Goal: Check status: Check status

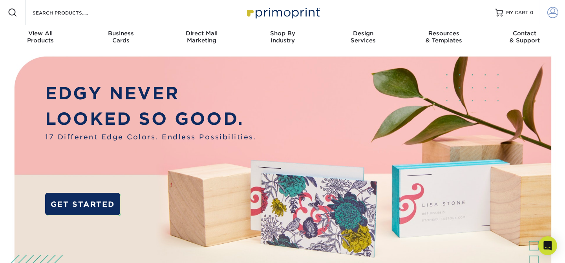
click at [549, 18] on span at bounding box center [552, 12] width 11 height 11
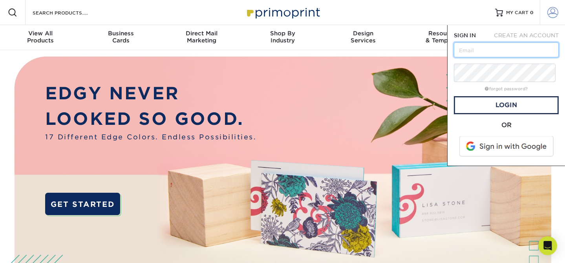
type input "[EMAIL_ADDRESS][DOMAIN_NAME]"
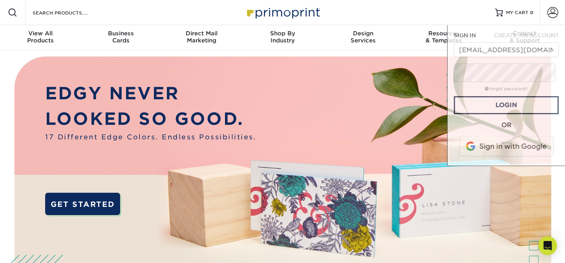
scroll to position [1377, 0]
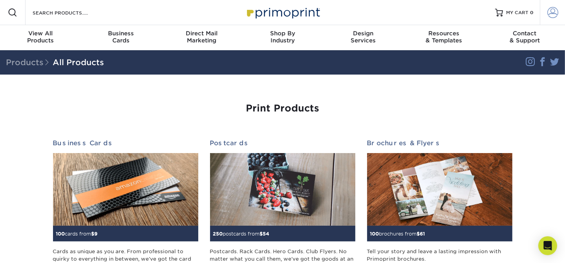
click at [547, 17] on span at bounding box center [552, 12] width 11 height 11
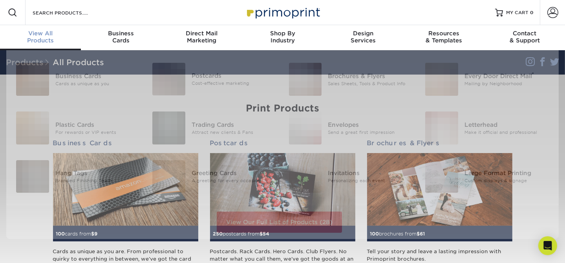
click at [55, 37] on span "View All" at bounding box center [40, 33] width 81 height 7
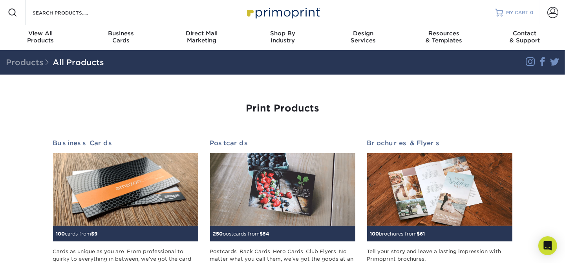
click at [506, 14] on span "MY CART" at bounding box center [517, 12] width 22 height 7
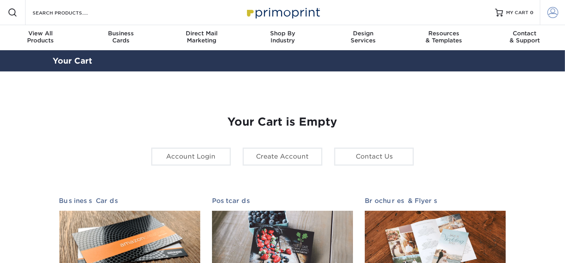
click at [550, 18] on span at bounding box center [552, 12] width 11 height 11
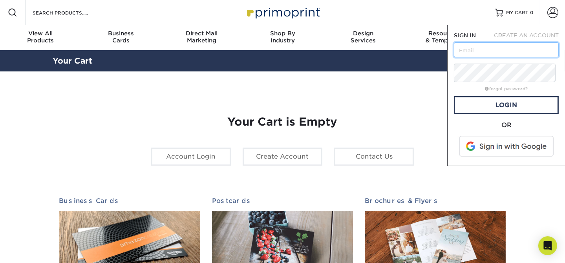
type input "[EMAIL_ADDRESS][DOMAIN_NAME]"
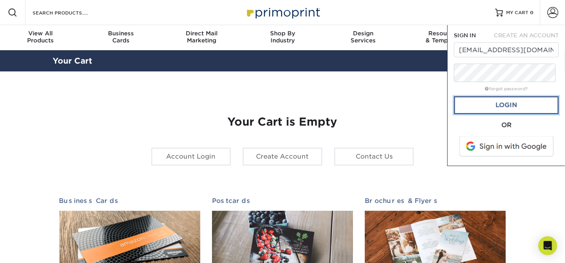
click at [504, 114] on link "Login" at bounding box center [506, 105] width 105 height 18
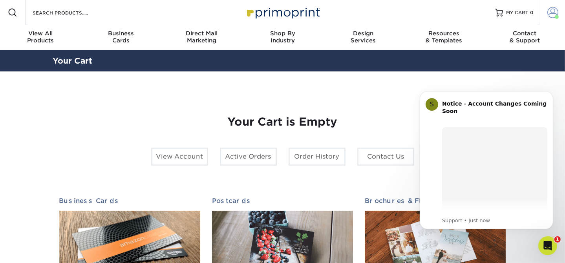
click at [551, 18] on span at bounding box center [552, 12] width 11 height 11
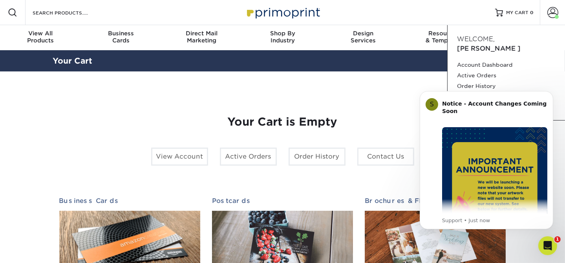
click at [404, 117] on div "Your Cart is Empty View Account Active Orders Order History Contact Us Business…" at bounding box center [282, 255] width 459 height 331
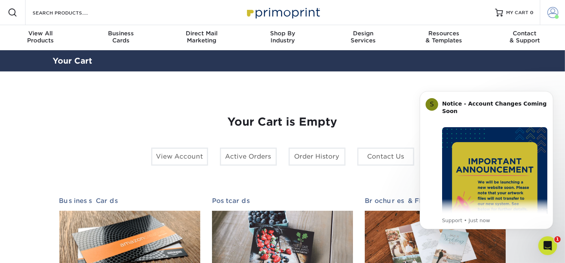
click at [547, 15] on span at bounding box center [552, 12] width 11 height 11
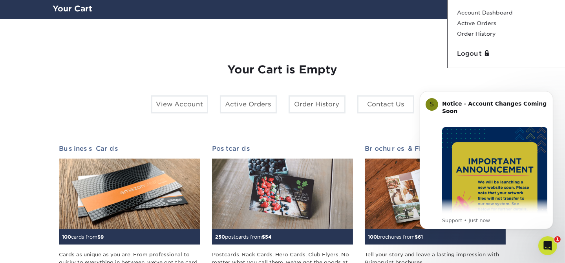
scroll to position [26, 0]
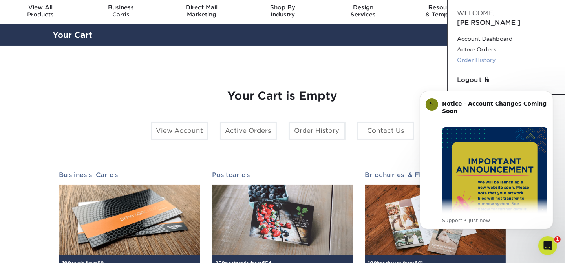
click at [499, 66] on link "Order History" at bounding box center [506, 60] width 98 height 11
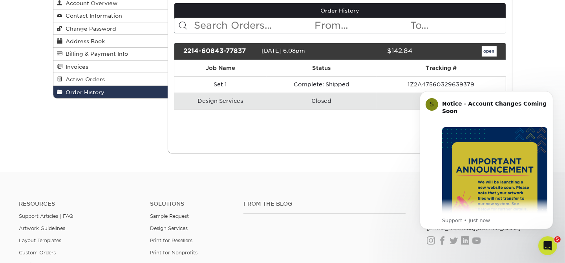
scroll to position [104, 0]
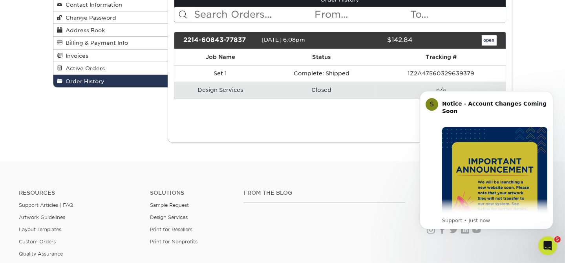
click at [228, 98] on td "Design Services" at bounding box center [220, 90] width 92 height 16
click at [104, 84] on span "Order History" at bounding box center [84, 81] width 42 height 6
click at [96, 84] on span "Order History" at bounding box center [84, 81] width 42 height 6
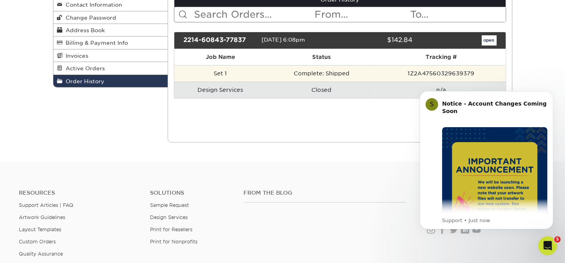
click at [335, 82] on td "Complete: Shipped" at bounding box center [321, 73] width 110 height 16
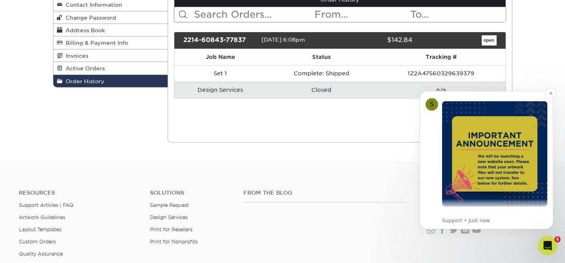
scroll to position [26, 0]
click at [551, 94] on icon "Dismiss notification" at bounding box center [550, 93] width 4 height 4
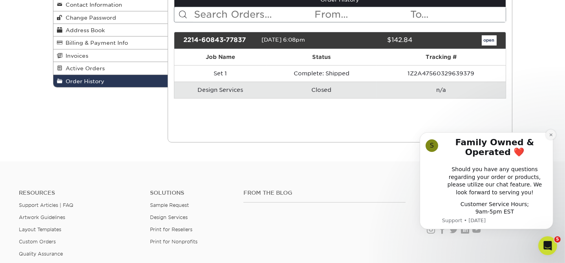
click at [551, 132] on icon "Dismiss notification" at bounding box center [550, 134] width 4 height 4
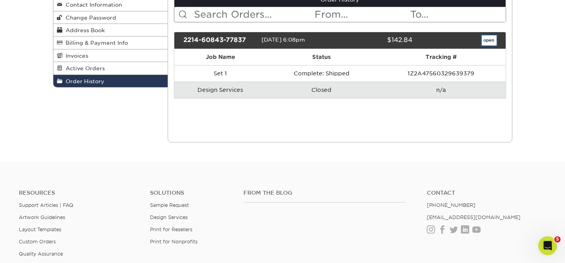
click at [486, 46] on link "open" at bounding box center [488, 40] width 15 height 10
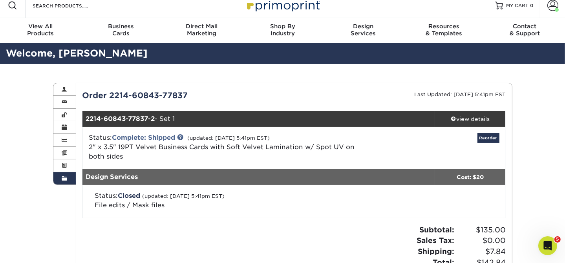
scroll to position [0, 0]
